Goal: Navigation & Orientation: Find specific page/section

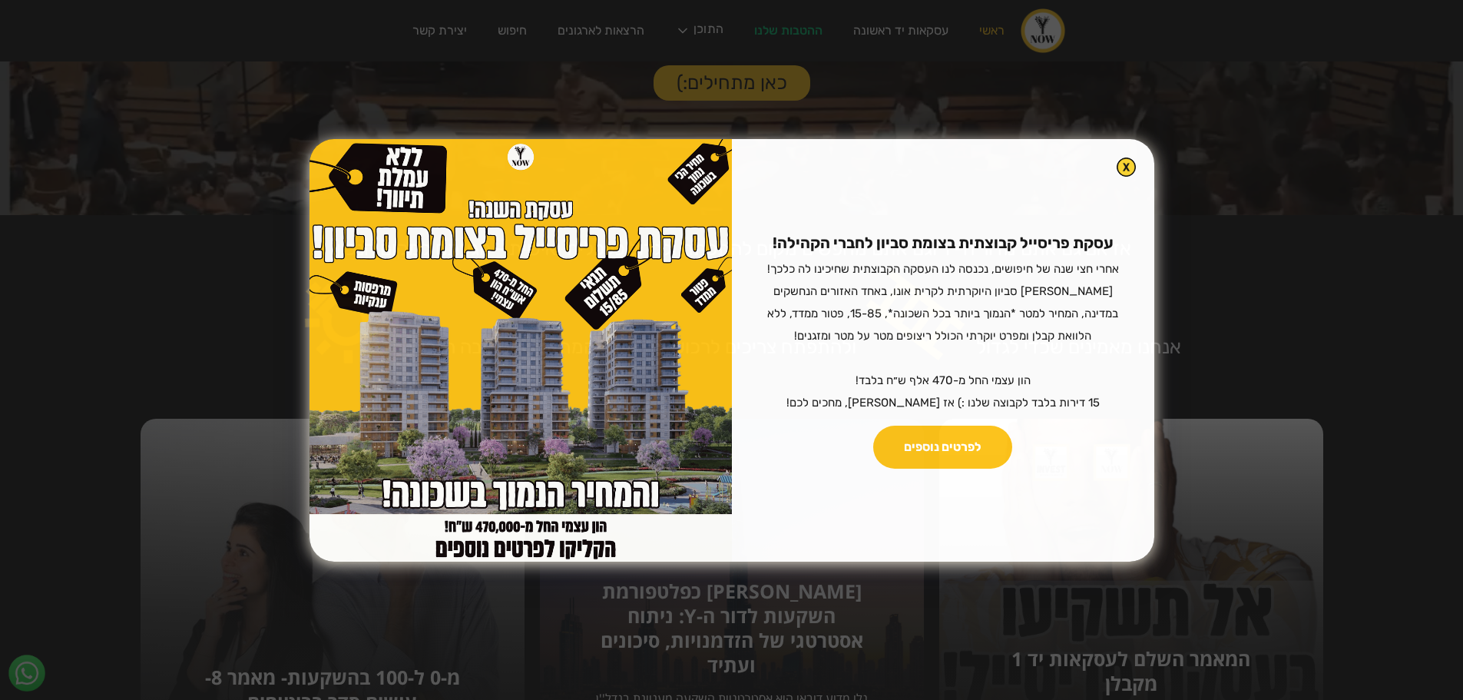
scroll to position [691, 0]
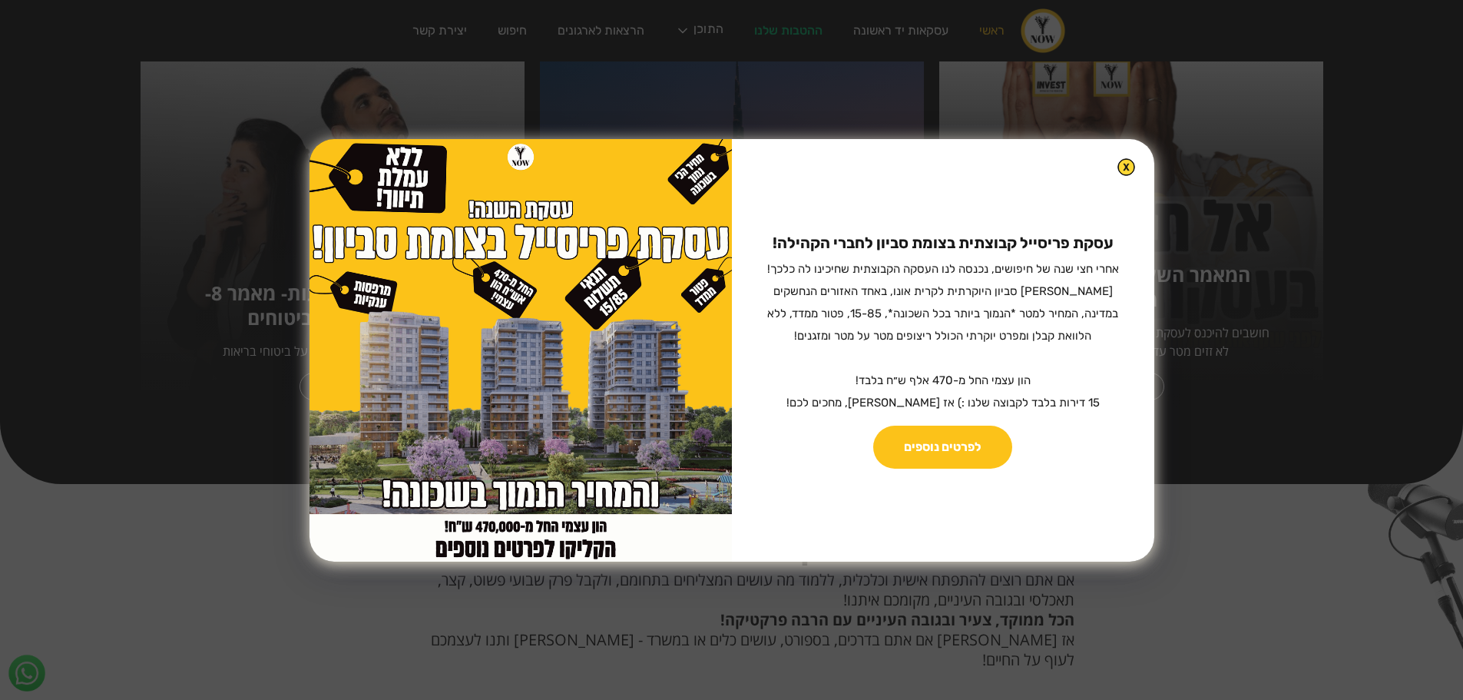
click at [1117, 172] on img at bounding box center [1126, 167] width 18 height 18
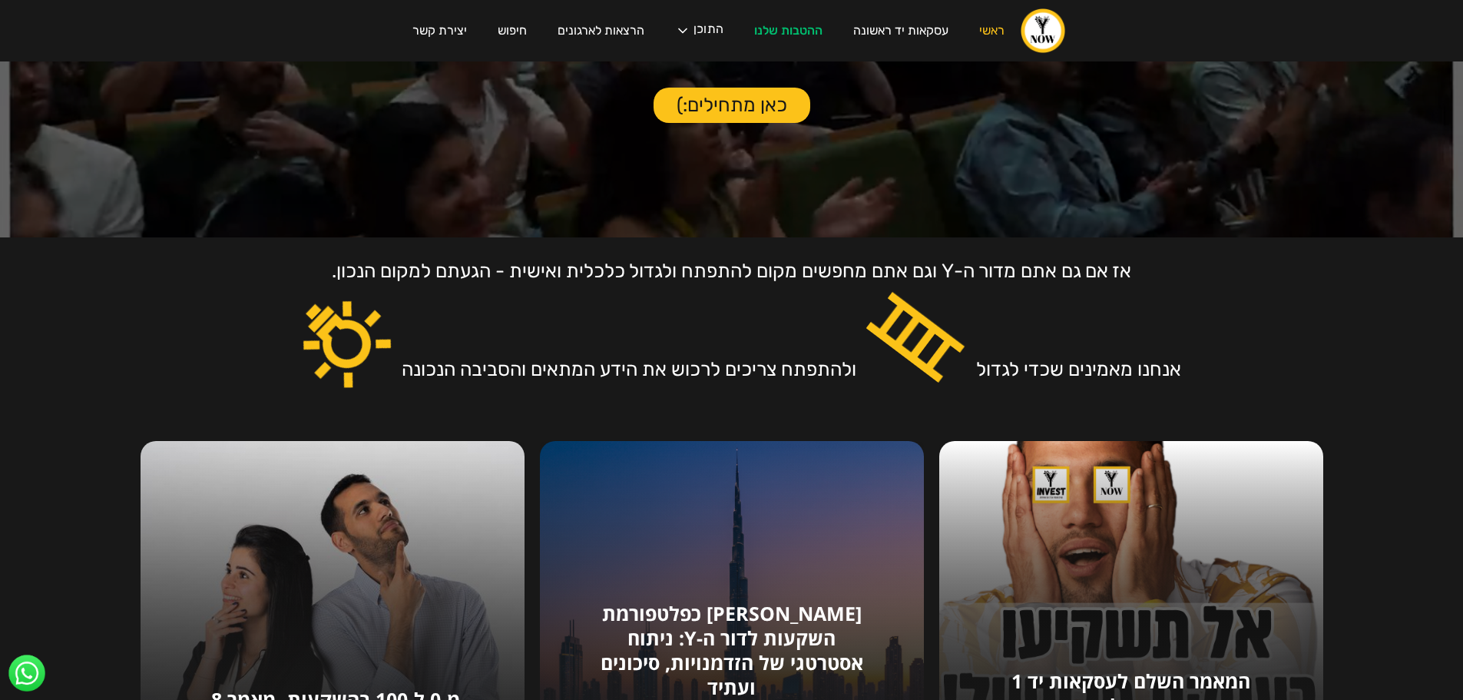
scroll to position [261, 0]
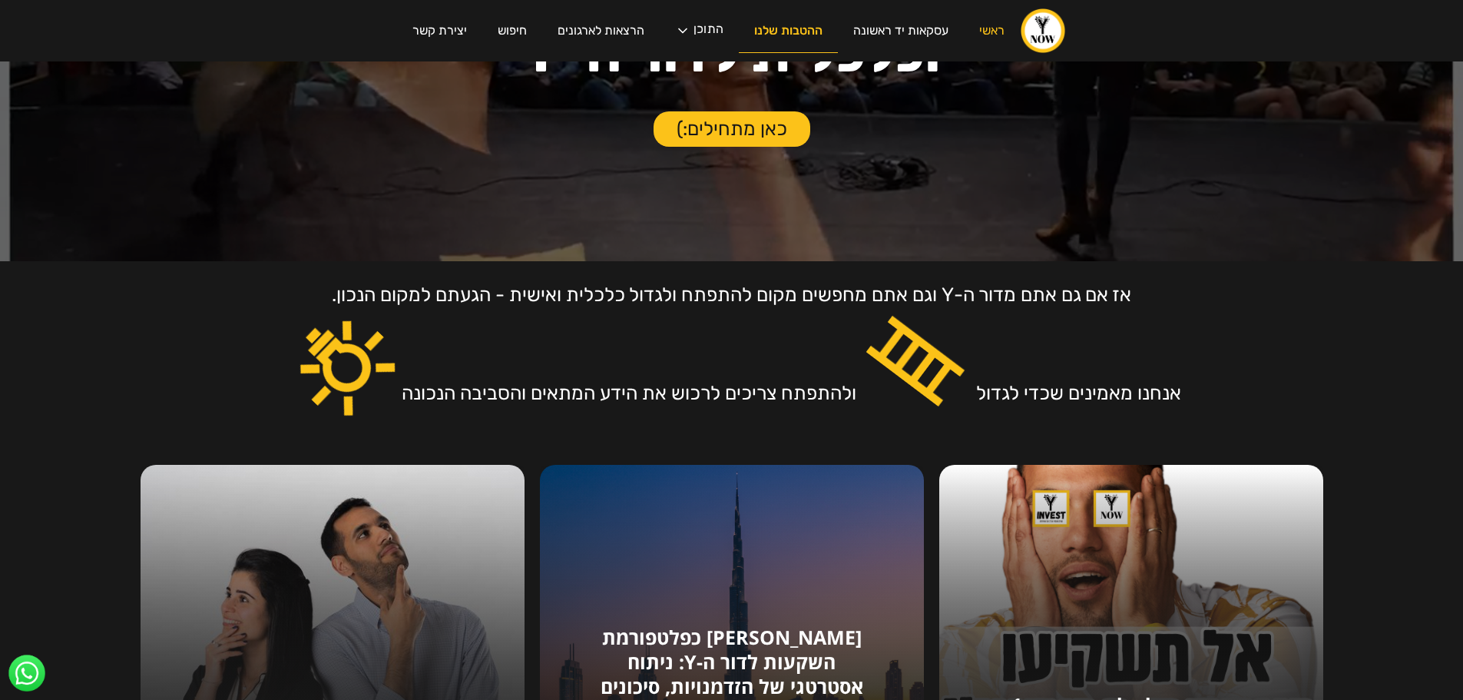
click at [786, 37] on link "ההטבות שלנו" at bounding box center [788, 31] width 99 height 44
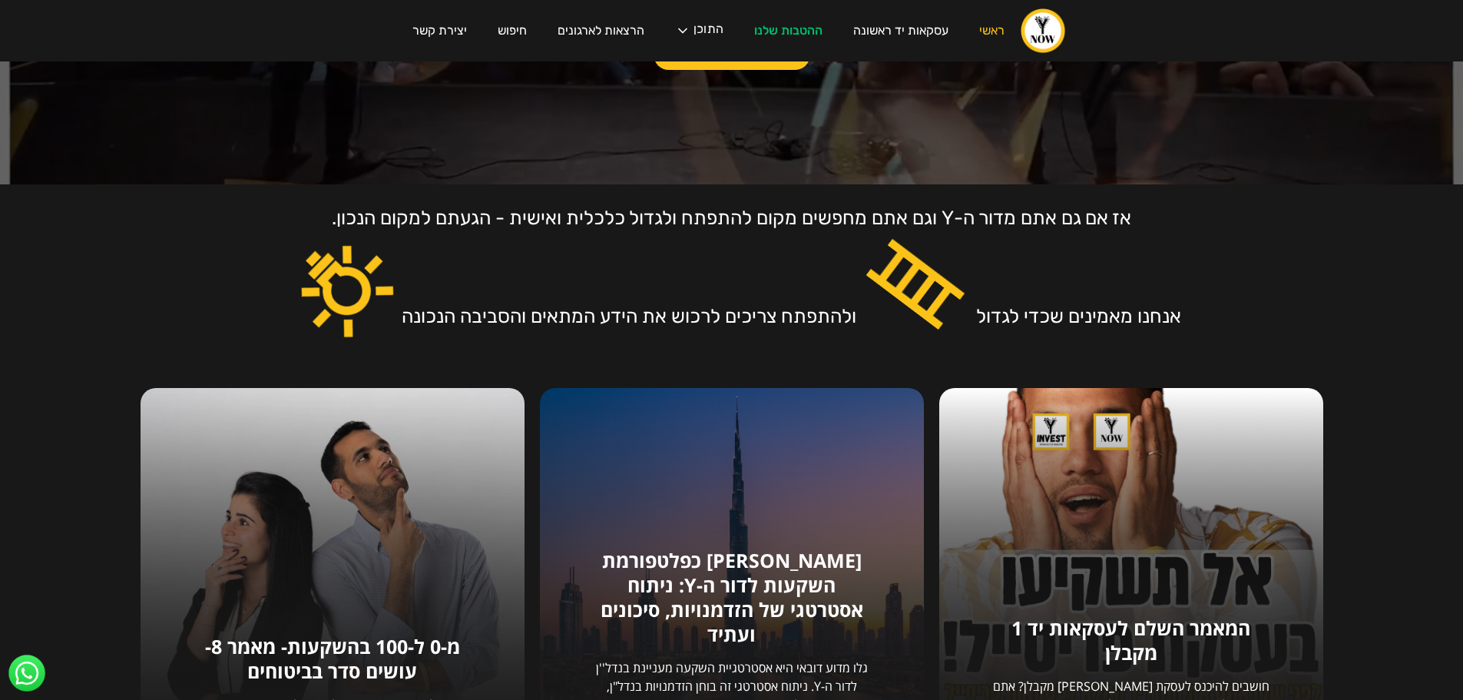
scroll to position [0, 0]
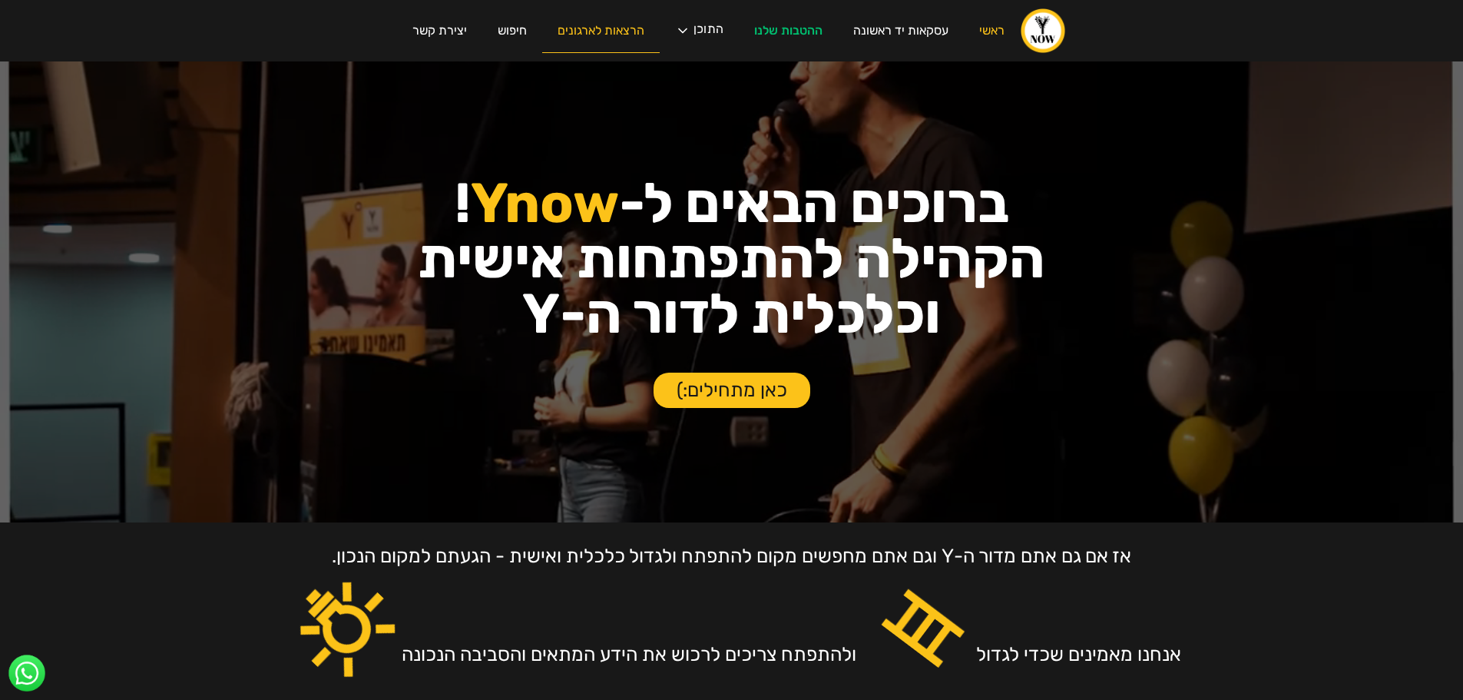
click at [604, 38] on link "הרצאות לארגונים" at bounding box center [601, 31] width 118 height 44
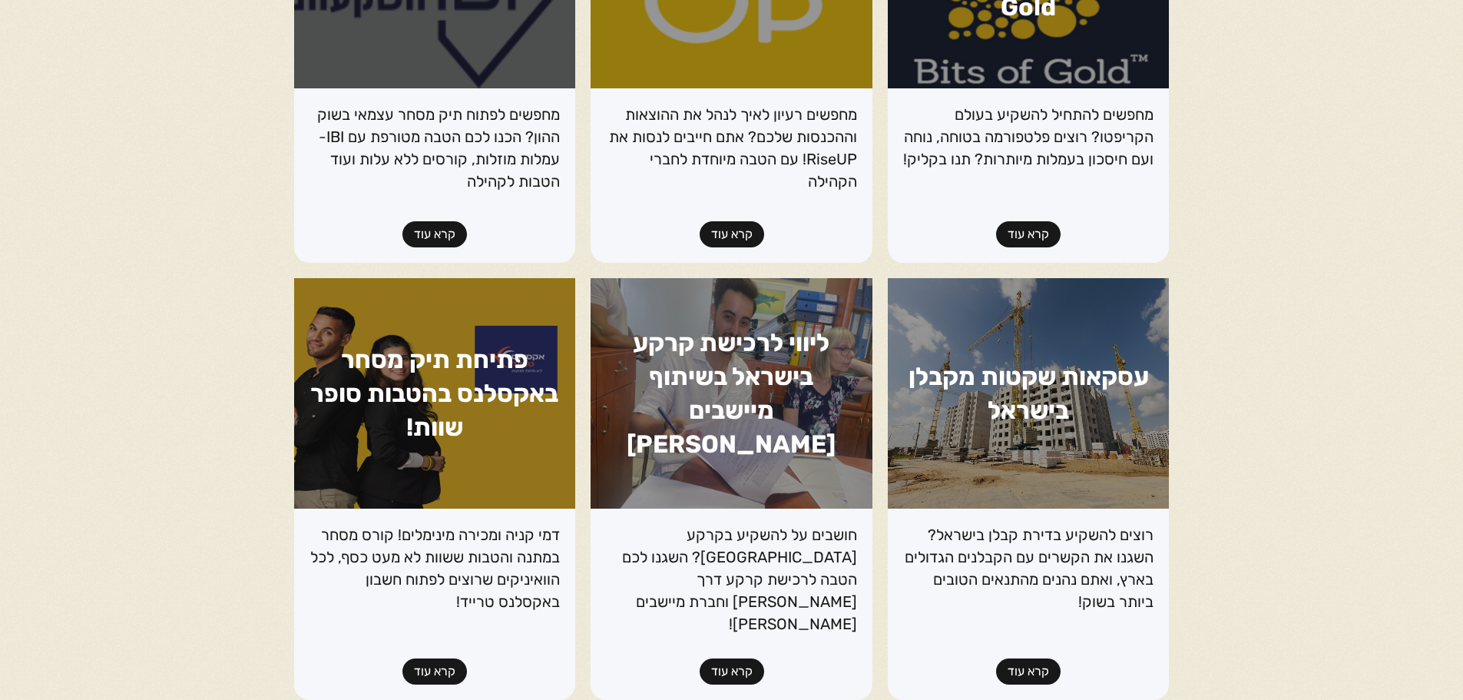
scroll to position [750, 0]
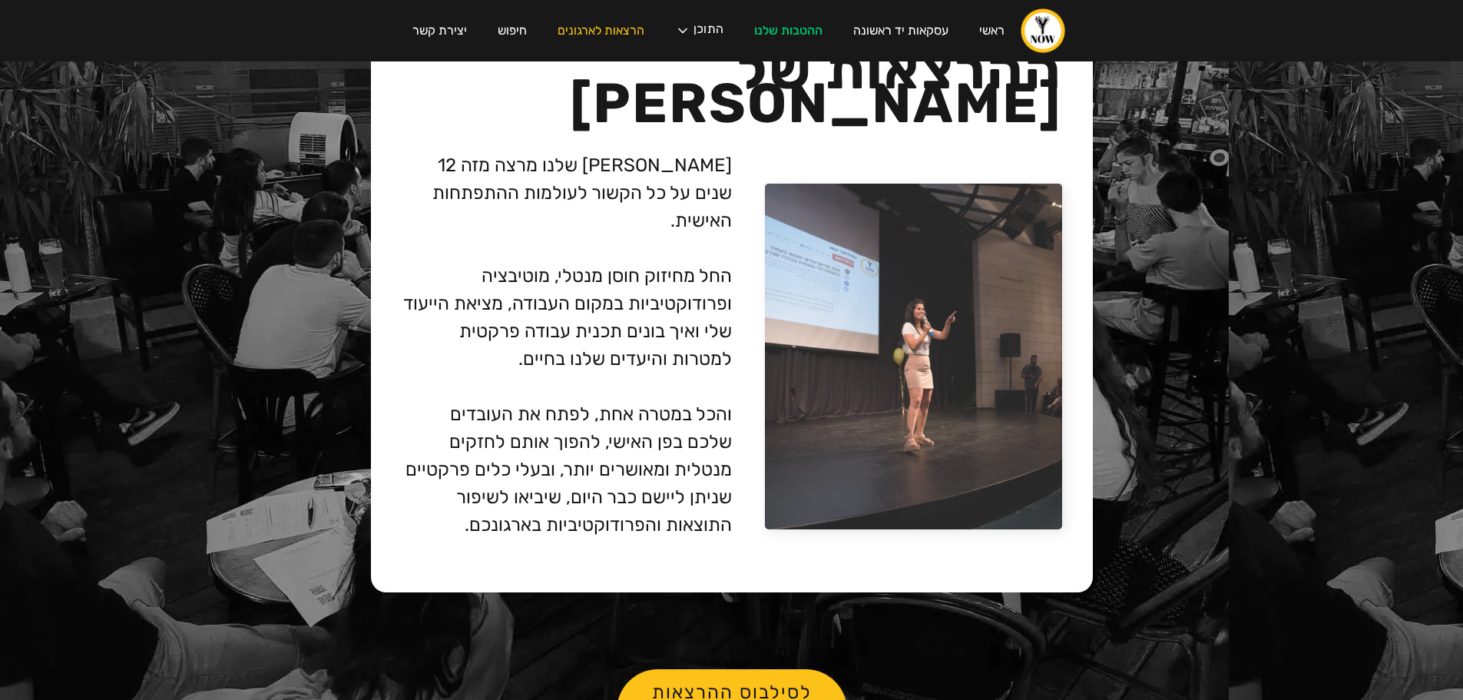
scroll to position [3857, 0]
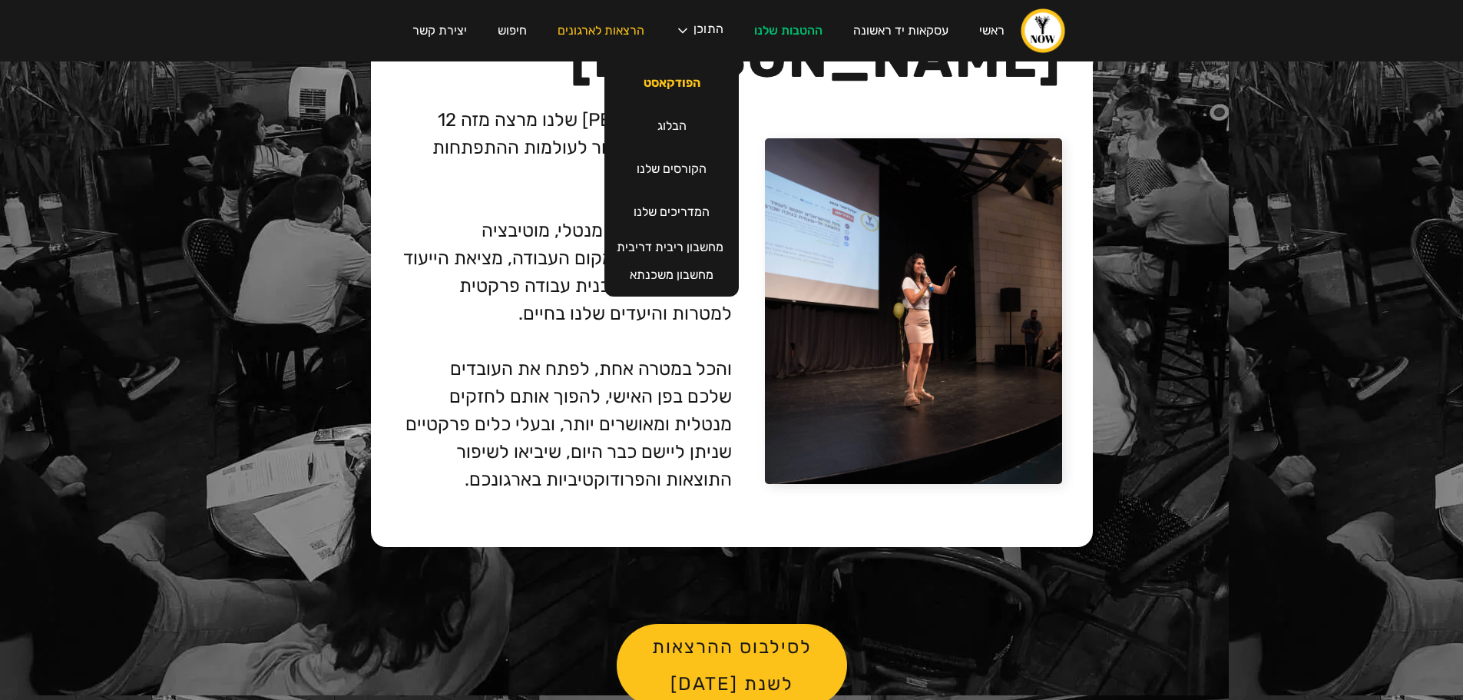
click at [679, 81] on link "הפודקאסט" at bounding box center [672, 82] width 88 height 43
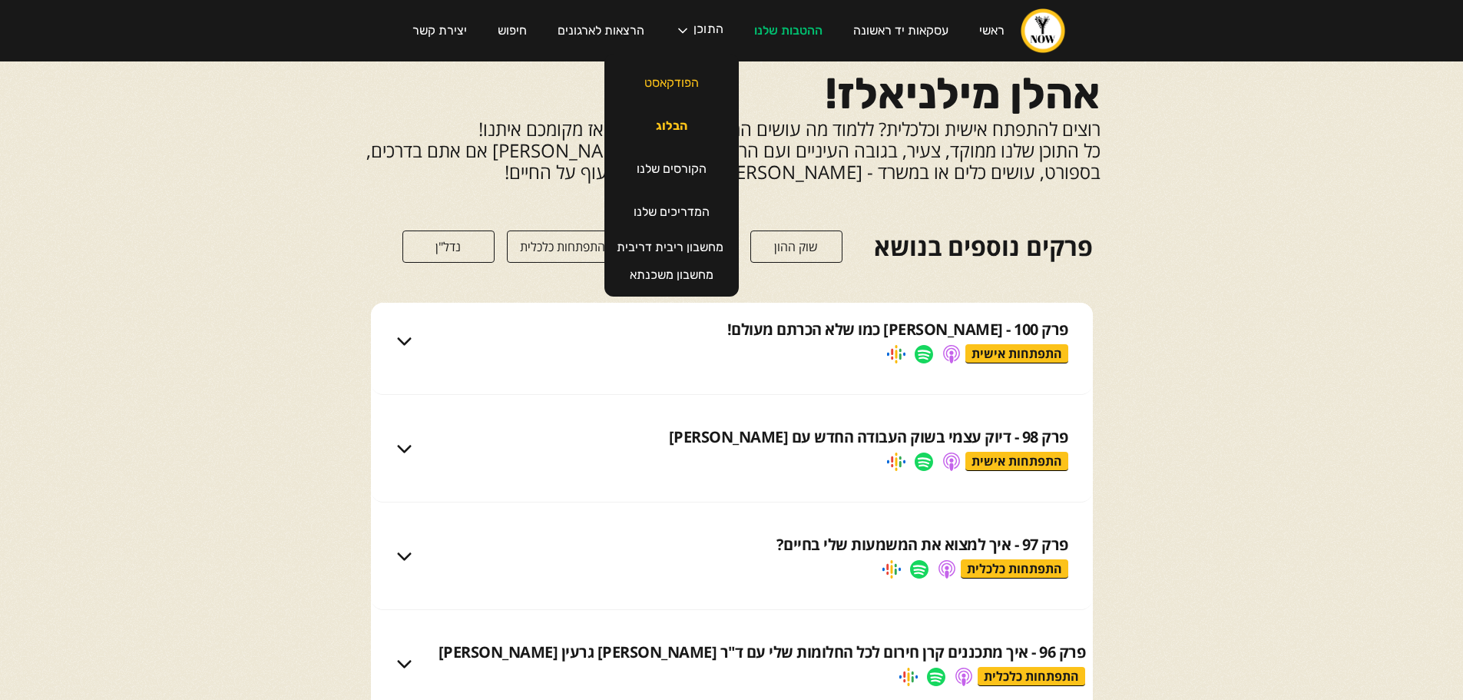
click at [658, 123] on link "הבלוג" at bounding box center [671, 125] width 62 height 43
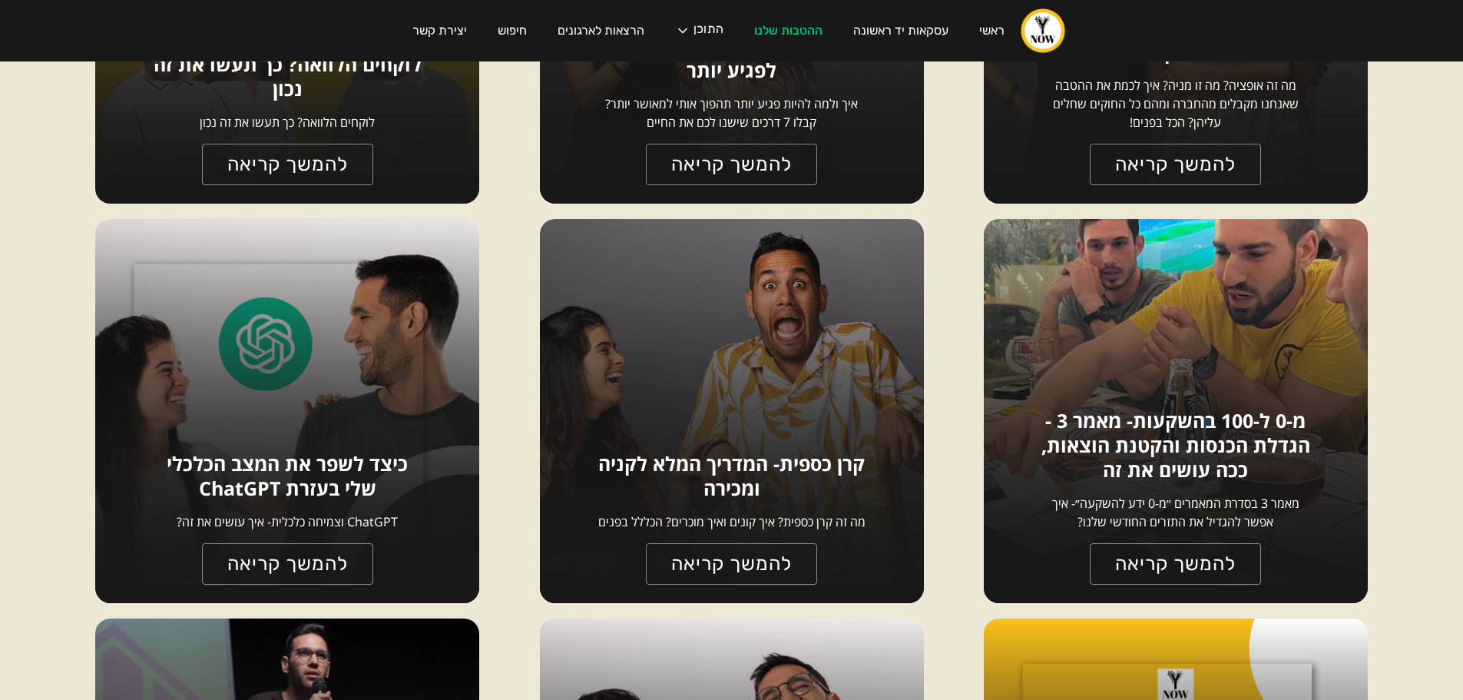
scroll to position [922, 0]
